Goal: Information Seeking & Learning: Learn about a topic

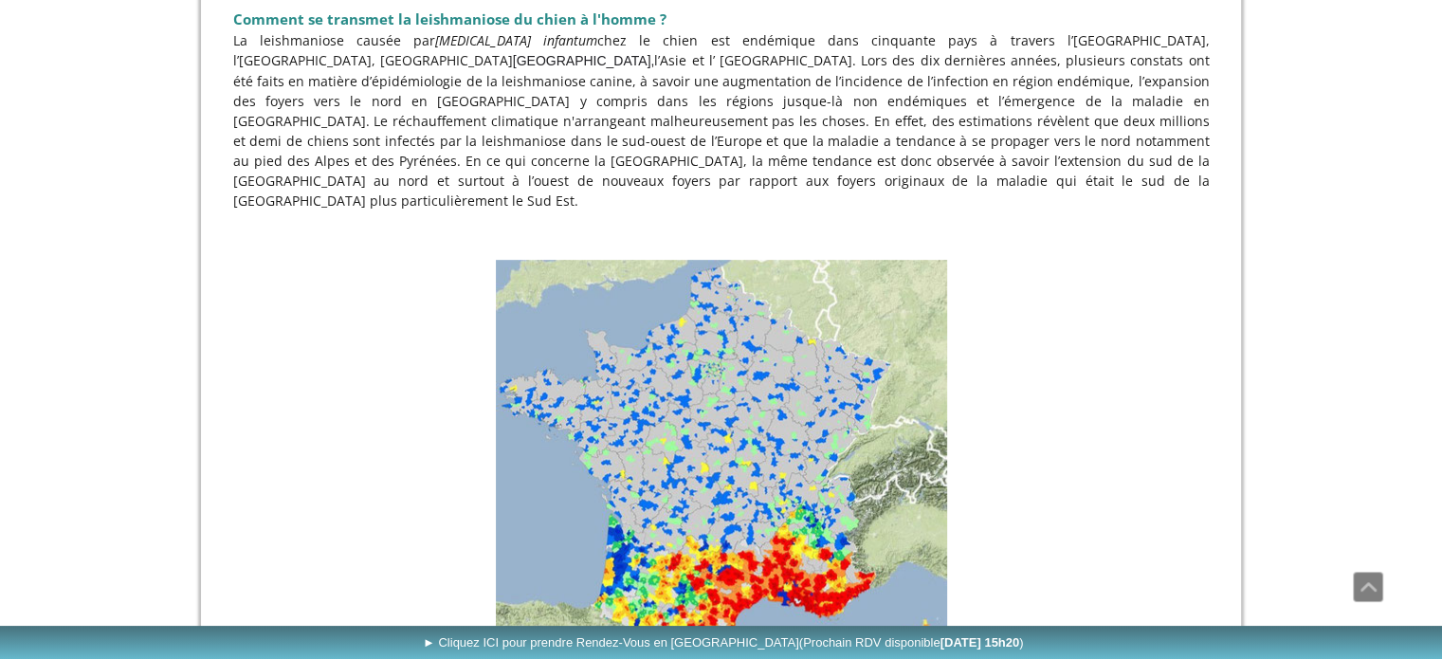
scroll to position [759, 0]
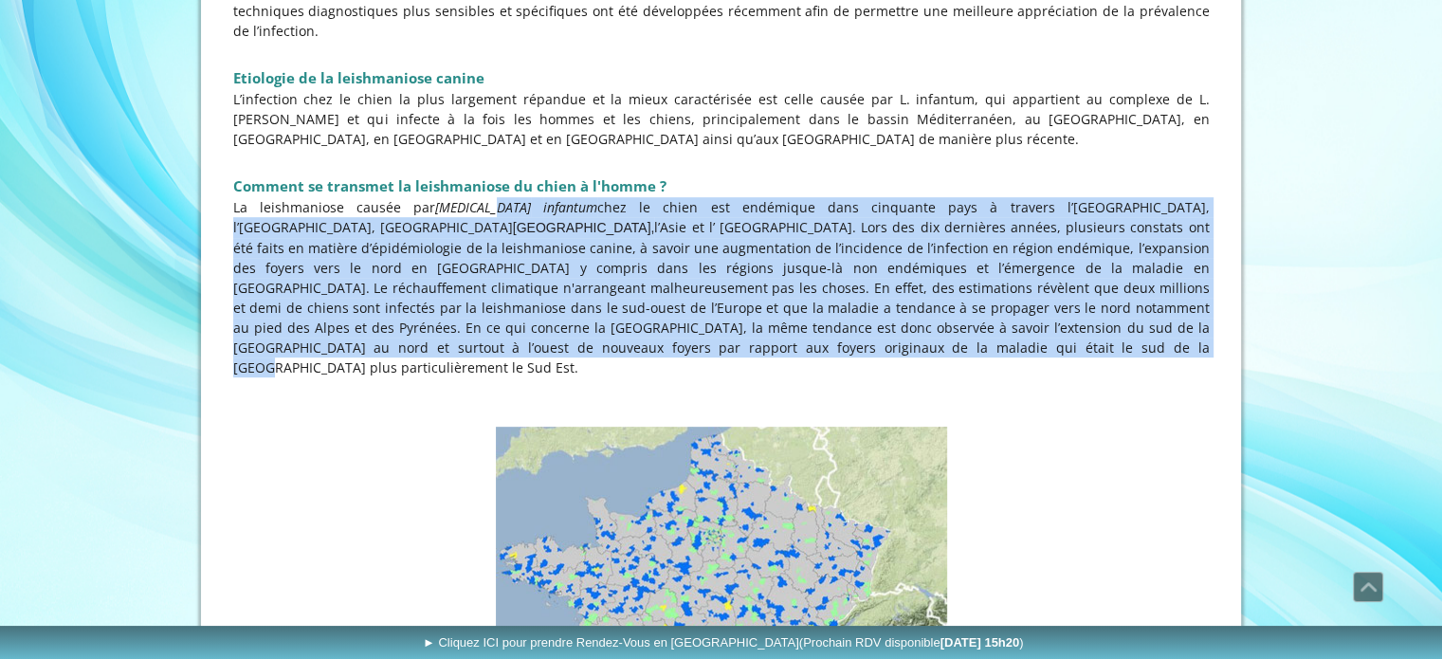
drag, startPoint x: 476, startPoint y: 158, endPoint x: 1100, endPoint y: 306, distance: 641.2
click at [1100, 306] on p "La leishmaniose causée par [MEDICAL_DATA] chez le chien est endémique dans cinq…" at bounding box center [721, 287] width 977 height 180
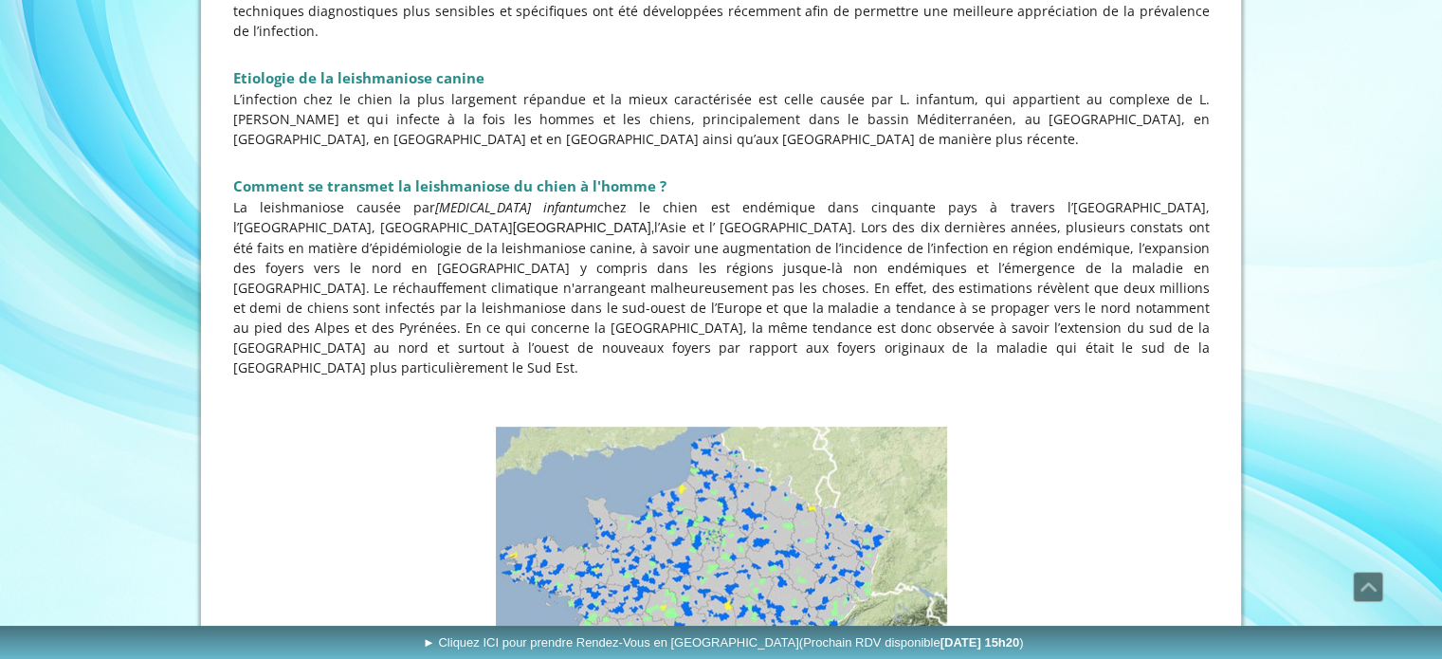
click at [1111, 377] on p at bounding box center [721, 387] width 977 height 20
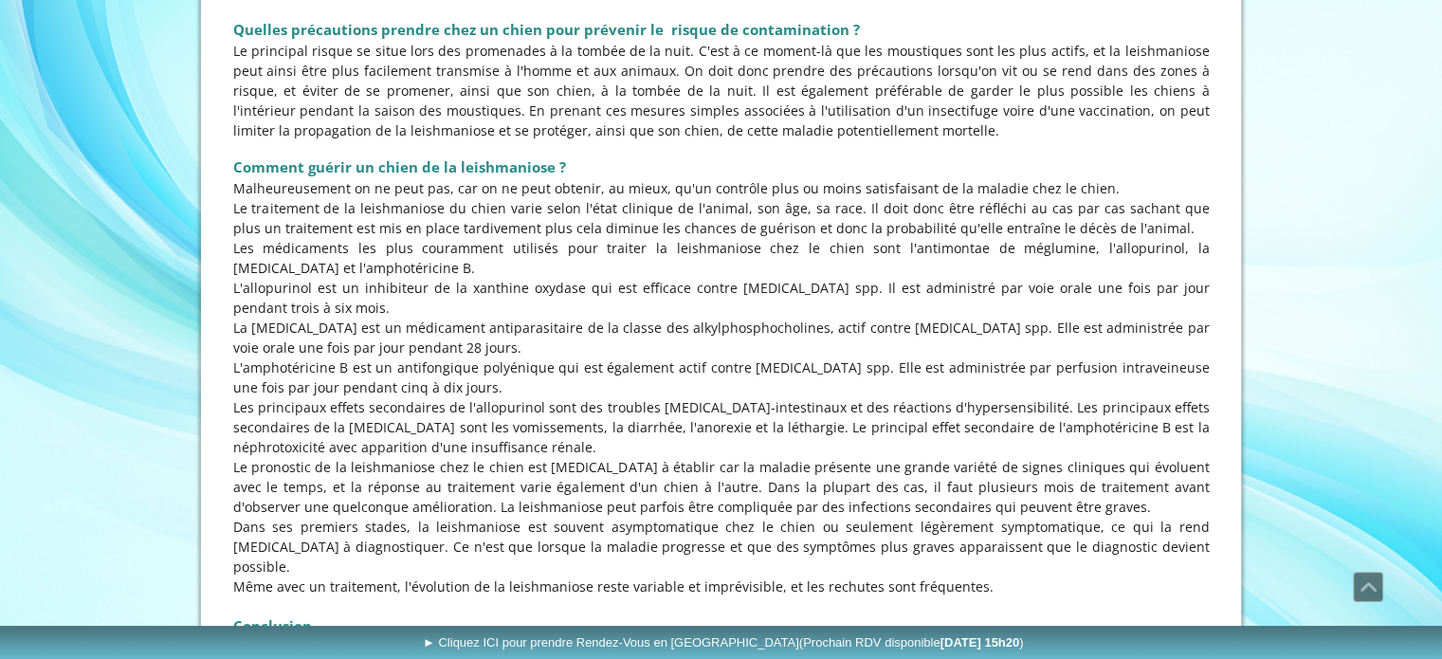
scroll to position [3793, 0]
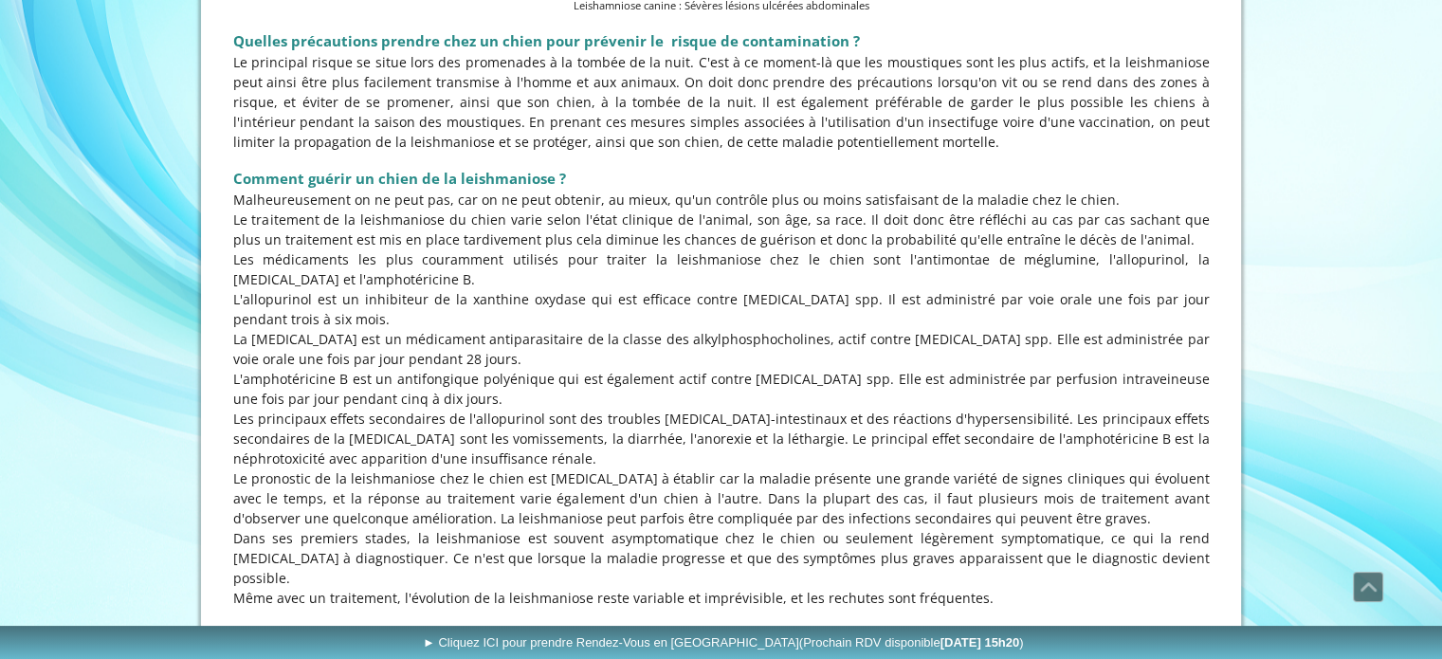
drag, startPoint x: 429, startPoint y: 136, endPoint x: 668, endPoint y: 412, distance: 365.7
click at [668, 412] on div "Comment guérir un chien de la leishmaniose ? Malheureusement on ne peut pas, ca…" at bounding box center [722, 486] width 986 height 661
click at [692, 588] on p "Même avec un traitement, l'évolution de la leishmaniose reste variable et impré…" at bounding box center [721, 598] width 977 height 20
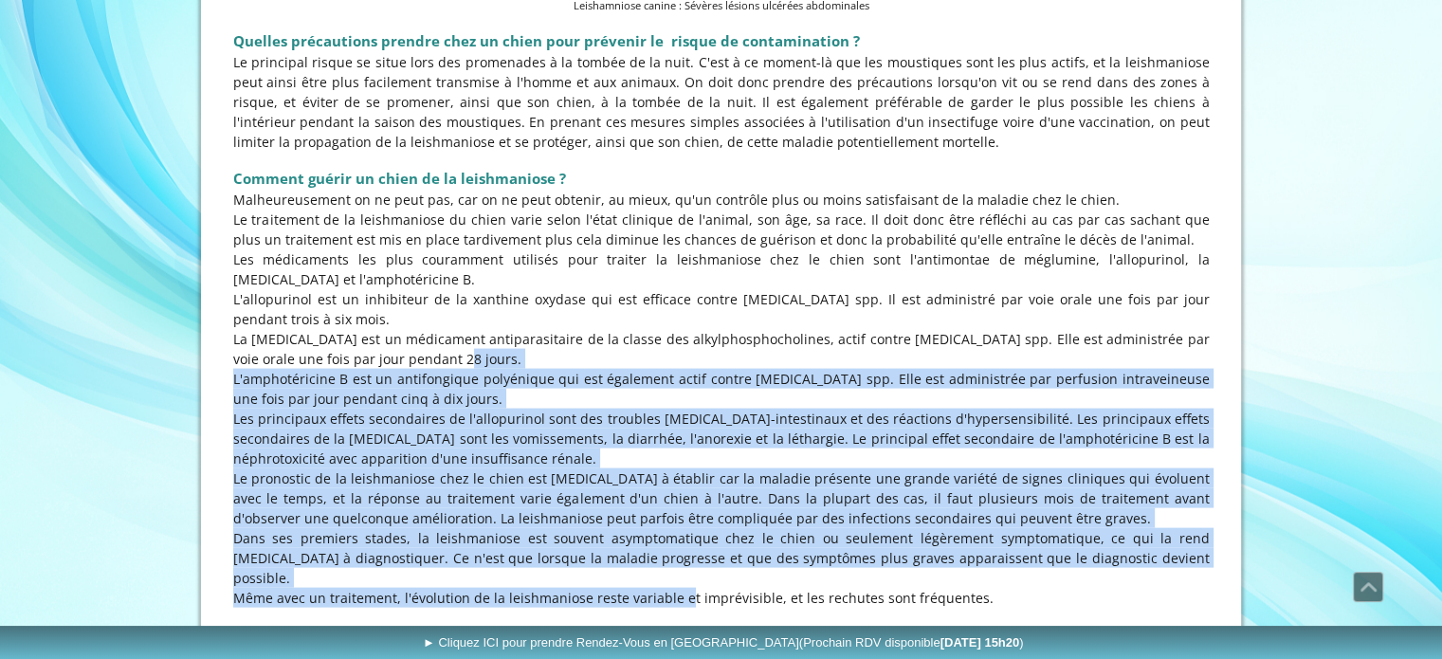
drag, startPoint x: 390, startPoint y: 225, endPoint x: 658, endPoint y: 447, distance: 348.2
click at [650, 445] on div "Comment guérir un chien de la leishmaniose ? Malheureusement on ne peut pas, ca…" at bounding box center [722, 486] width 986 height 661
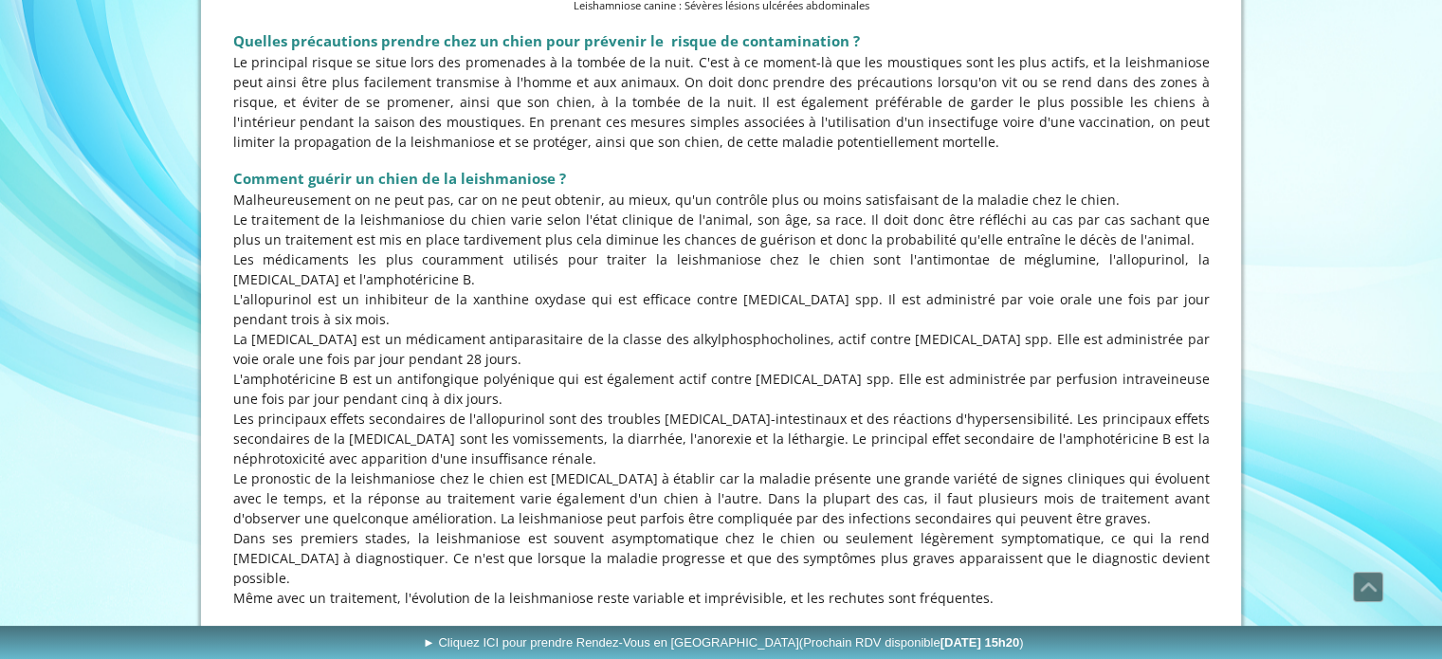
click at [791, 628] on h2 "Conclusion" at bounding box center [721, 637] width 977 height 19
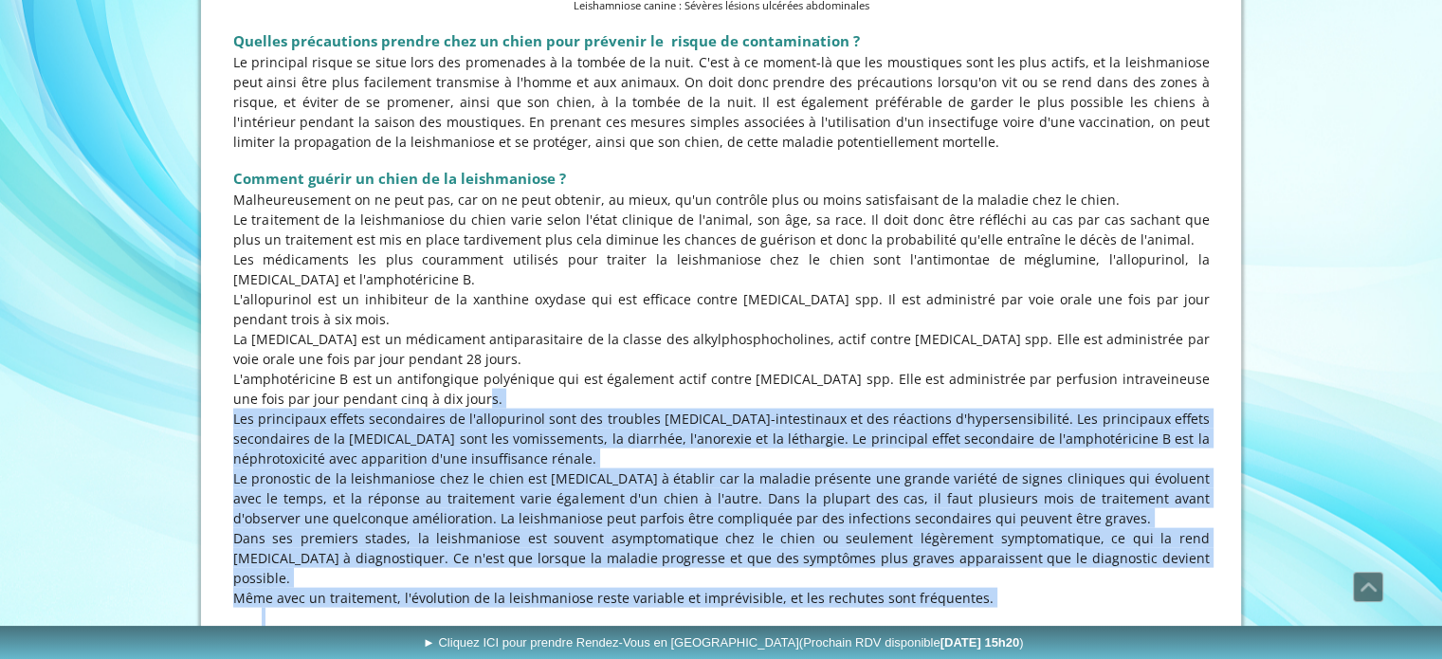
drag, startPoint x: 785, startPoint y: 462, endPoint x: 846, endPoint y: 389, distance: 94.9
click at [410, 246] on div "Comment guérir un chien de la leishmaniose ? Malheureusement on ne peut pas, ca…" at bounding box center [722, 486] width 986 height 661
